Goal: Information Seeking & Learning: Learn about a topic

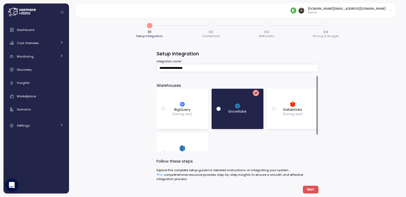
click at [107, 108] on div "**********" at bounding box center [237, 105] width 337 height 183
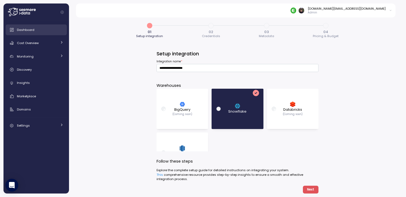
click at [36, 30] on div "Dashboard" at bounding box center [40, 29] width 46 height 5
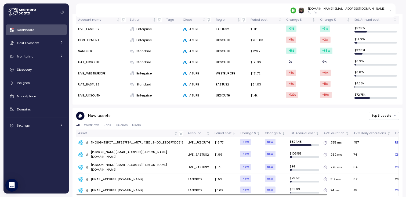
scroll to position [176, 0]
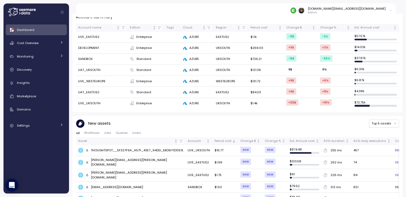
click at [185, 123] on div "New assets Top 5 assets" at bounding box center [237, 123] width 323 height 9
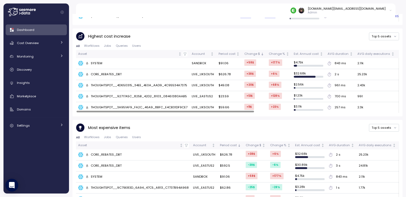
scroll to position [363, 0]
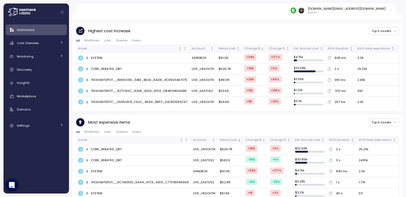
click at [149, 118] on div "Most expensive items Top 5 assets" at bounding box center [237, 122] width 323 height 9
click at [157, 121] on div "Most expensive items Top 5 assets All Worfklows Jobs Queries Users Asset Accoun…" at bounding box center [237, 158] width 323 height 81
click at [108, 147] on div "CORE_REBATES_DBT" at bounding box center [104, 149] width 36 height 5
click at [105, 158] on div "CORE_REBATES_DBT" at bounding box center [104, 160] width 36 height 5
click at [106, 144] on td "CORE_REBATES_DBT" at bounding box center [133, 149] width 115 height 11
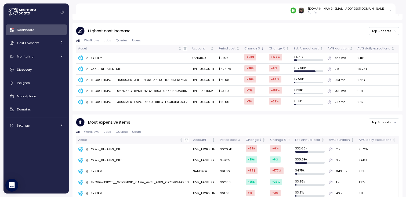
click at [106, 158] on div "CORE_REBATES_DBT" at bounding box center [104, 160] width 36 height 5
click at [106, 147] on div "CORE_REBATES_DBT" at bounding box center [104, 149] width 36 height 5
click at [106, 155] on td "CORE_REBATES_DBT" at bounding box center [133, 160] width 115 height 11
click at [106, 147] on div "CORE_REBATES_DBT" at bounding box center [104, 149] width 36 height 5
click at [105, 145] on td "CORE_REBATES_DBT" at bounding box center [133, 149] width 115 height 11
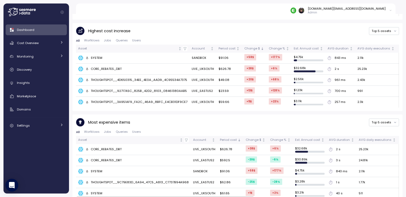
click at [106, 144] on td "CORE_REBATES_DBT" at bounding box center [133, 149] width 115 height 11
click at [106, 158] on div "CORE_REBATES_DBT" at bounding box center [104, 160] width 36 height 5
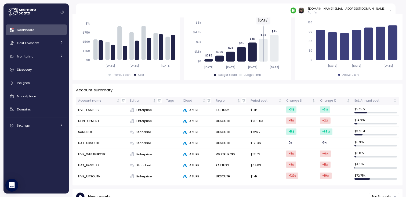
scroll to position [100, 0]
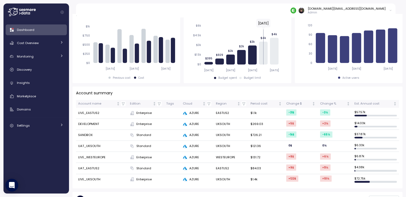
click at [89, 155] on td "LIVE_WESTEUROPE" at bounding box center [102, 157] width 52 height 11
click at [187, 155] on icon at bounding box center [185, 157] width 4 height 4
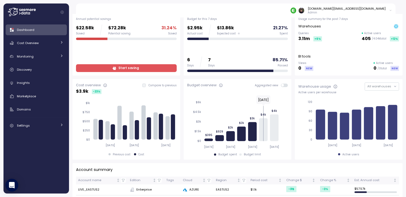
scroll to position [0, 0]
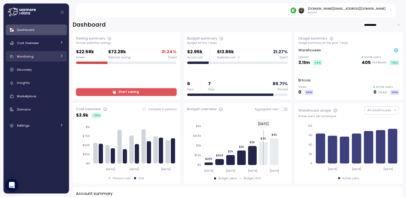
click at [37, 57] on div "Monitoring" at bounding box center [37, 56] width 40 height 5
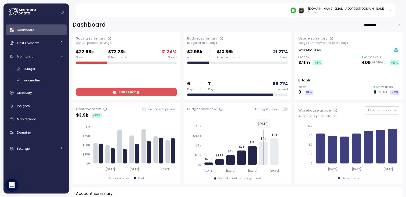
click at [34, 98] on div "Dashboard Cost Overview Compute Workloads Storage Cloud Services Clustering col…" at bounding box center [36, 88] width 61 height 129
click at [34, 109] on link "Insights" at bounding box center [36, 105] width 61 height 11
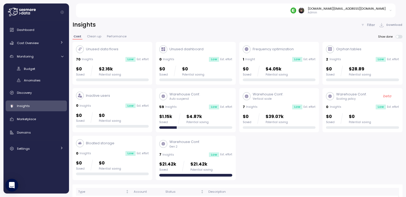
click at [195, 153] on div "7 Insights Low Est. effort" at bounding box center [195, 154] width 73 height 5
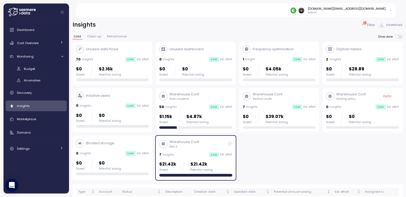
click at [195, 153] on div "7 Insights Low Est. effort" at bounding box center [195, 154] width 73 height 5
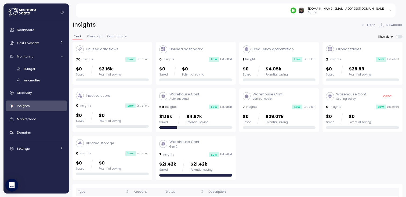
click at [195, 153] on div "7 Insights Low Est. effort" at bounding box center [195, 154] width 73 height 5
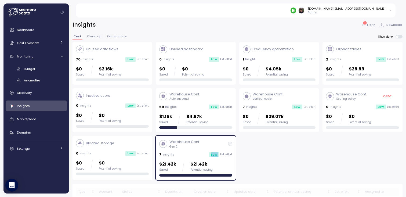
click at [195, 153] on div "7 Insights Low Est. effort" at bounding box center [195, 154] width 73 height 5
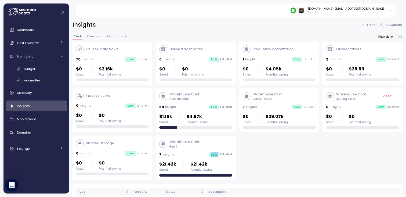
click at [195, 153] on div "7 Insights Low Est. effort" at bounding box center [195, 154] width 73 height 5
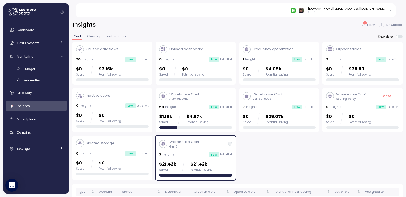
click at [195, 153] on div "7 Insights Low Est. effort" at bounding box center [195, 154] width 73 height 5
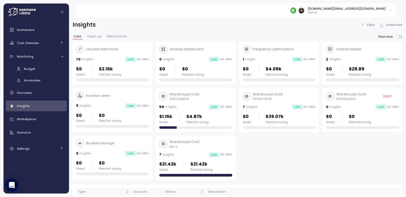
click at [216, 155] on div "Low" at bounding box center [214, 154] width 10 height 5
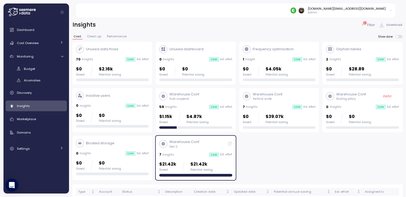
click at [209, 166] on p "$21.42k" at bounding box center [201, 163] width 22 height 7
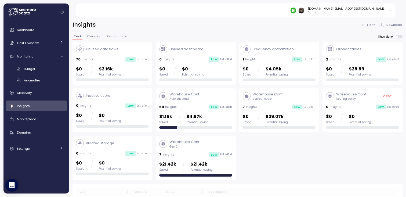
click at [203, 169] on div "Potential saving" at bounding box center [201, 170] width 22 height 4
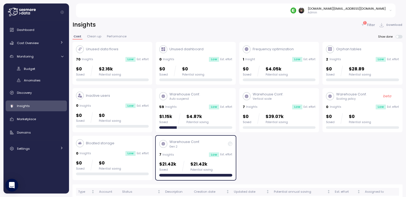
click at [194, 173] on div "$21.42k Saved $21.42k Potential saving" at bounding box center [195, 168] width 73 height 16
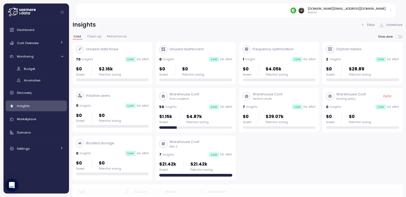
click at [172, 149] on div "Warehouse Conf. Gen 2 7 Insights Low Est. effort $21.42k Saved $21.42k Potentia…" at bounding box center [195, 157] width 73 height 37
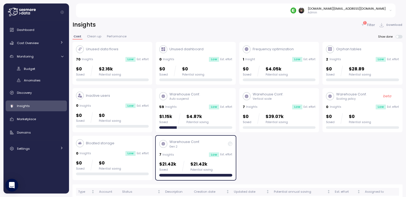
click at [166, 146] on div at bounding box center [163, 144] width 8 height 8
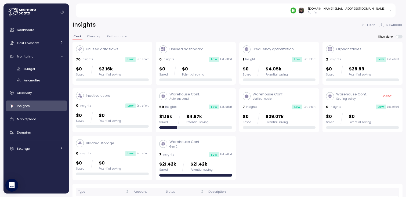
click at [161, 148] on div "Warehouse Conf. Gen 2" at bounding box center [179, 143] width 41 height 9
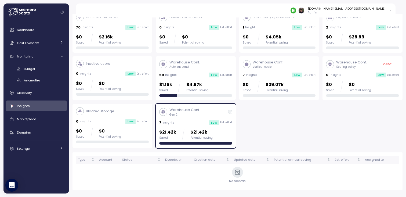
scroll to position [14, 0]
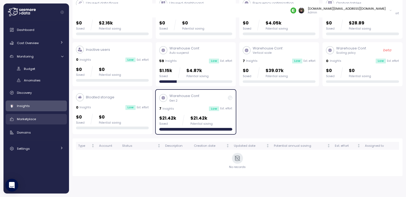
click at [37, 119] on div "Marketplace" at bounding box center [40, 118] width 46 height 5
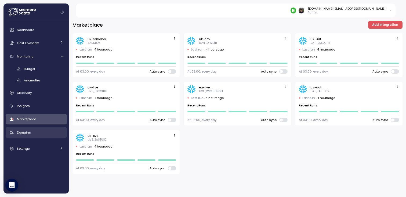
click at [35, 129] on link "Domains" at bounding box center [36, 132] width 61 height 11
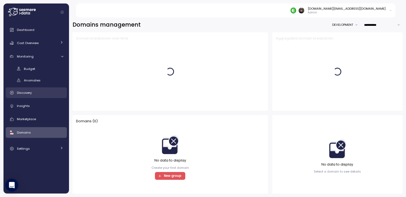
click at [36, 88] on link "Discovery" at bounding box center [36, 92] width 61 height 11
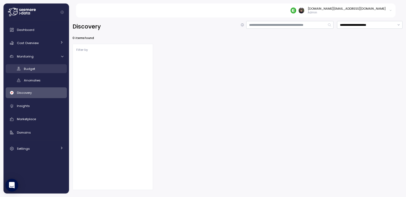
click at [37, 68] on div "Budget" at bounding box center [43, 68] width 39 height 5
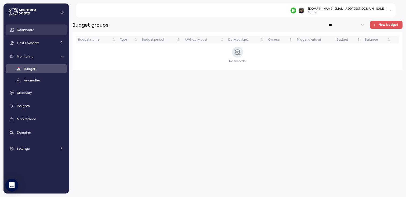
click at [37, 35] on link "Dashboard" at bounding box center [36, 29] width 61 height 11
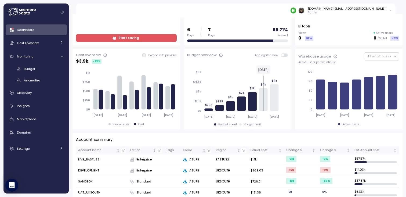
scroll to position [52, 0]
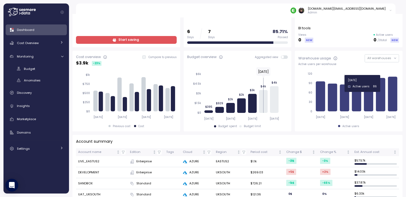
click at [342, 75] on icon "[DATE] [DATE] [DATE] [DATE] 0 30 60 90 120" at bounding box center [348, 95] width 101 height 54
click at [344, 89] on icon at bounding box center [344, 97] width 9 height 27
click at [383, 59] on span "All warehouses" at bounding box center [379, 58] width 24 height 4
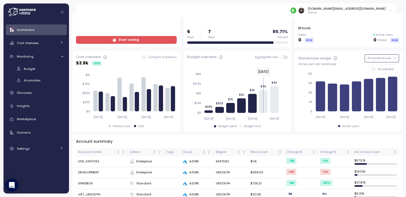
click at [383, 58] on span "All warehouses" at bounding box center [379, 58] width 24 height 4
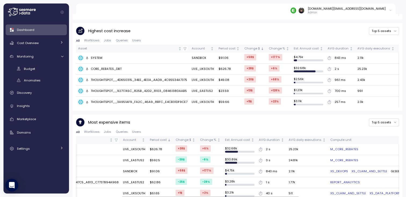
scroll to position [0, 130]
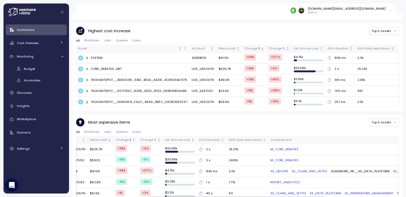
click at [278, 147] on link "M_CORE_REBATES" at bounding box center [284, 149] width 28 height 5
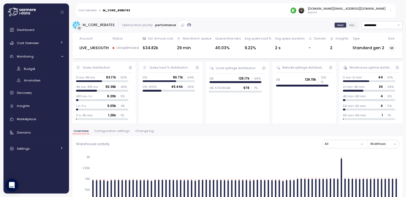
click at [349, 25] on span "Day" at bounding box center [351, 25] width 5 height 4
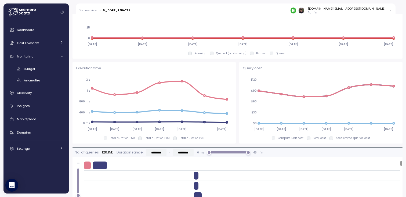
scroll to position [293, 0]
